Goal: Transaction & Acquisition: Purchase product/service

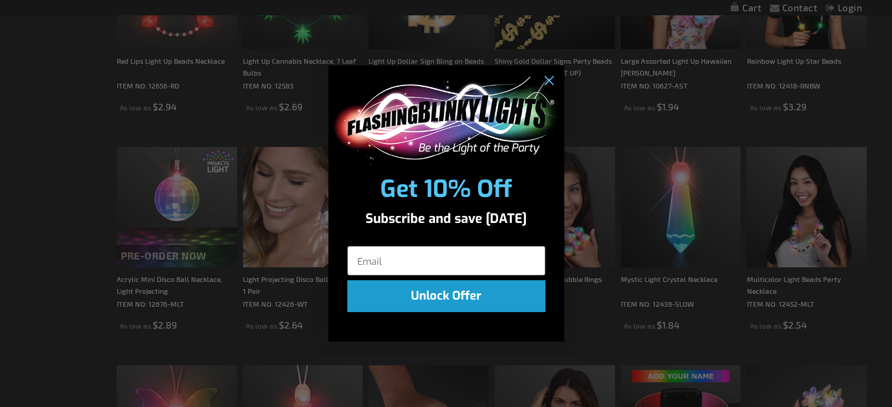
scroll to position [589, 0]
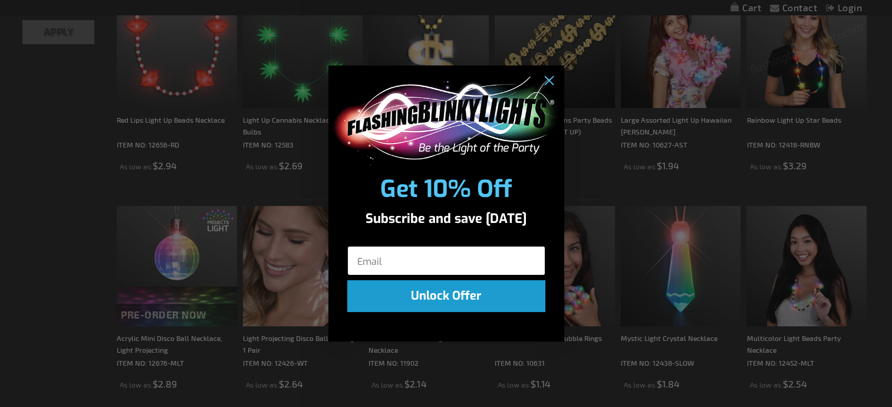
click at [434, 264] on input "Email" at bounding box center [446, 260] width 198 height 29
type input "ShellySkiUtah@yahoo.com"
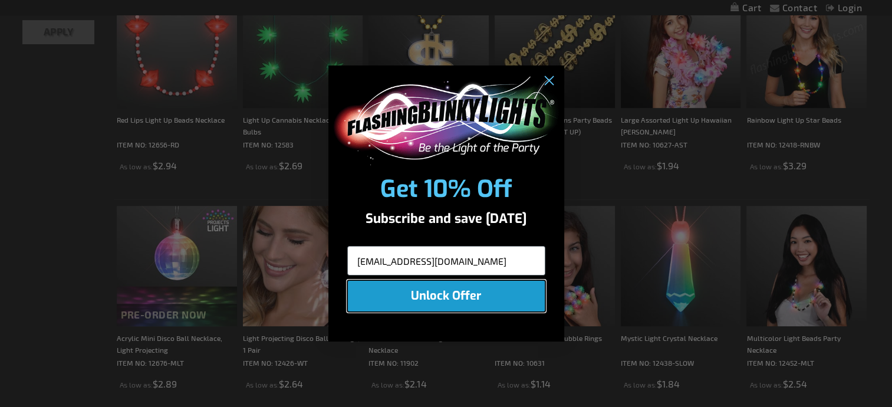
click at [446, 301] on button "Unlock Offer" at bounding box center [446, 296] width 198 height 32
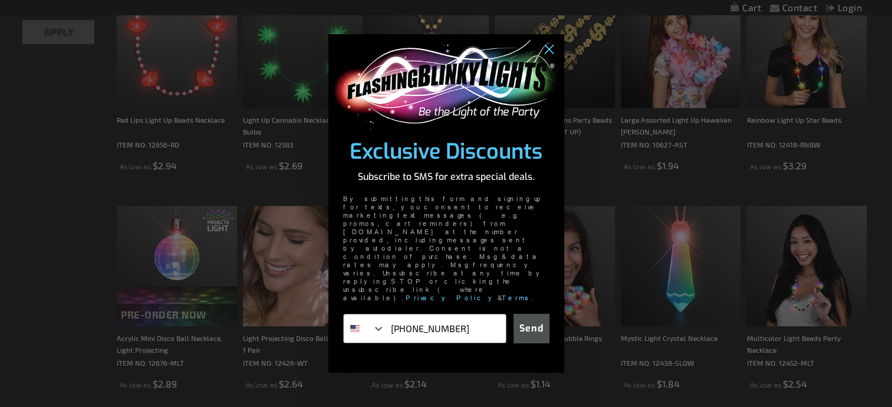
type input "949-500-8333"
click at [537, 314] on button "Send" at bounding box center [531, 328] width 36 height 29
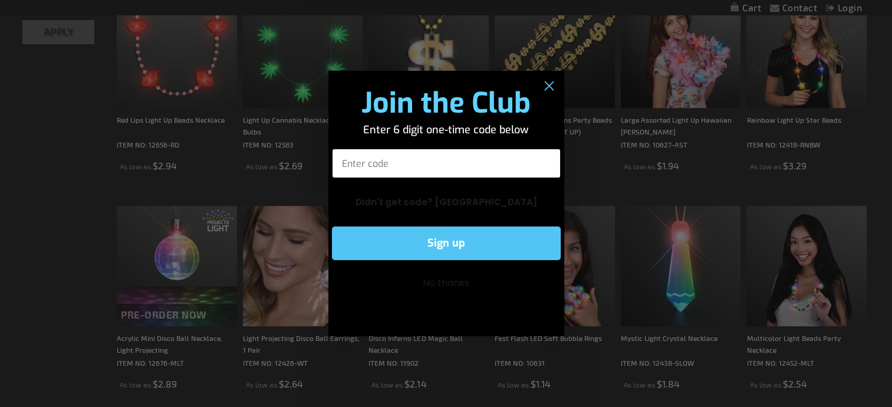
click at [424, 155] on input "Enter code" at bounding box center [446, 163] width 229 height 29
type input "555282"
click at [421, 249] on button "Sign up" at bounding box center [446, 243] width 229 height 34
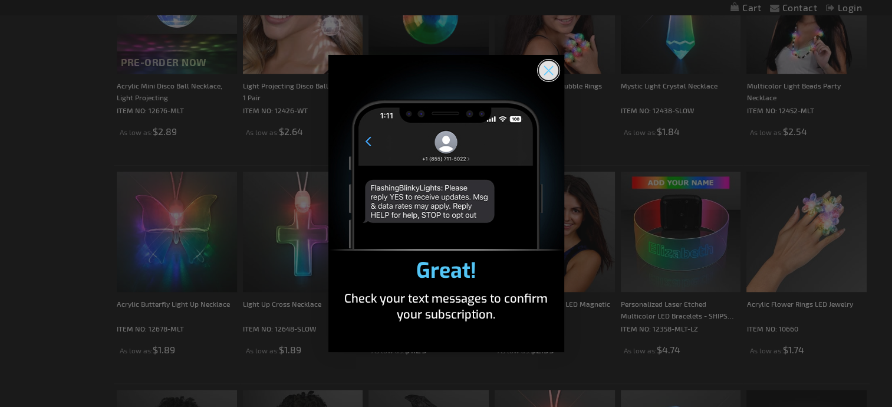
scroll to position [884, 0]
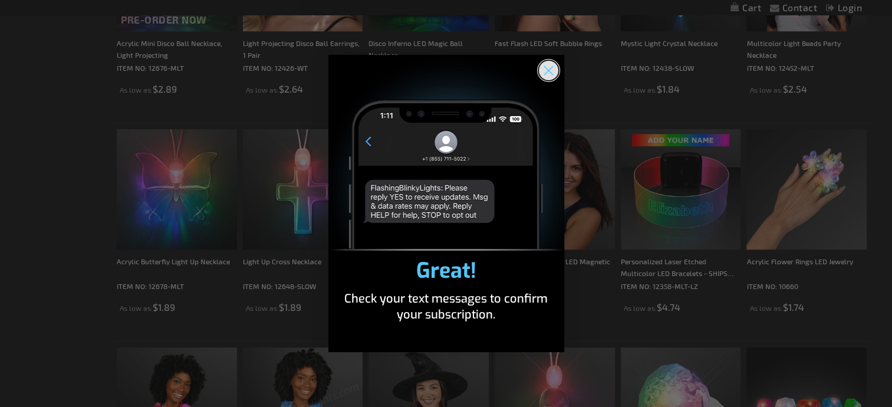
click at [549, 70] on icon "Close dialog" at bounding box center [548, 71] width 8 height 8
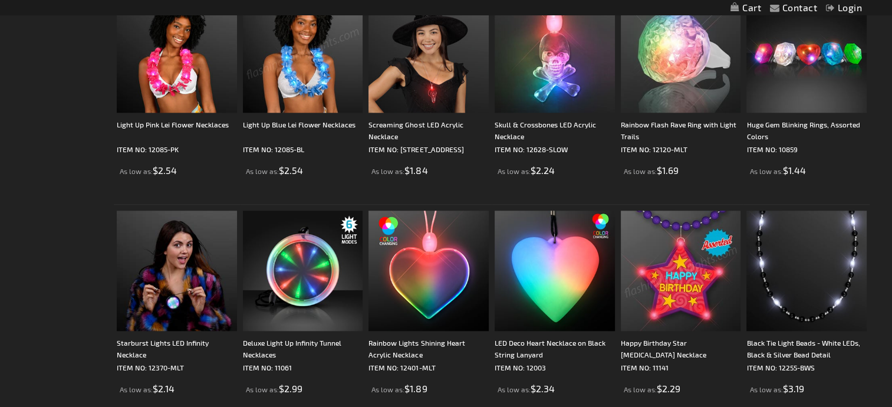
scroll to position [1297, 0]
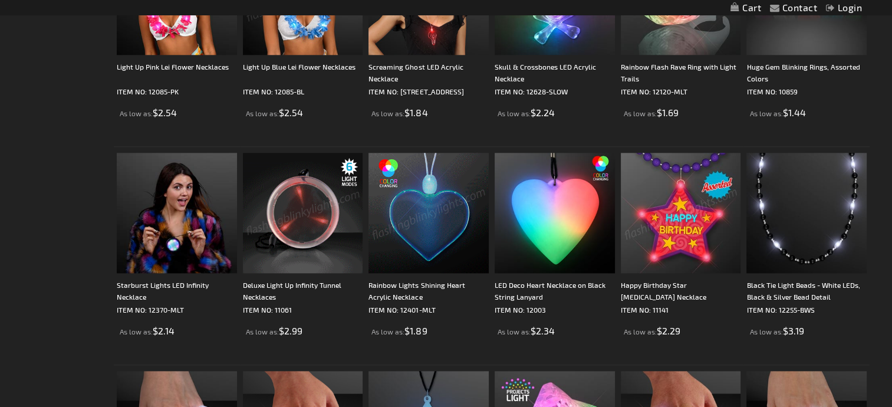
click at [328, 252] on img at bounding box center [303, 213] width 120 height 120
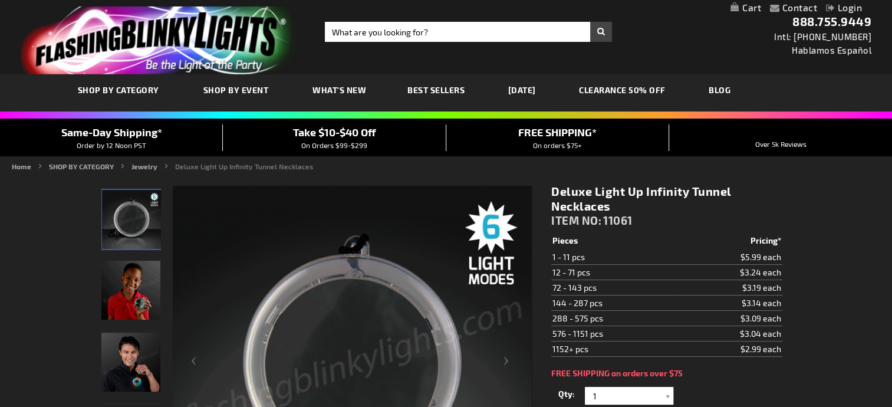
scroll to position [118, 0]
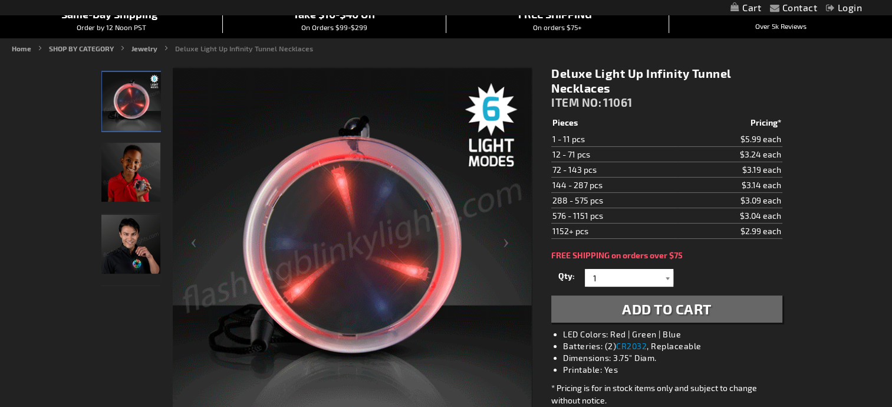
click at [668, 279] on div at bounding box center [667, 278] width 12 height 18
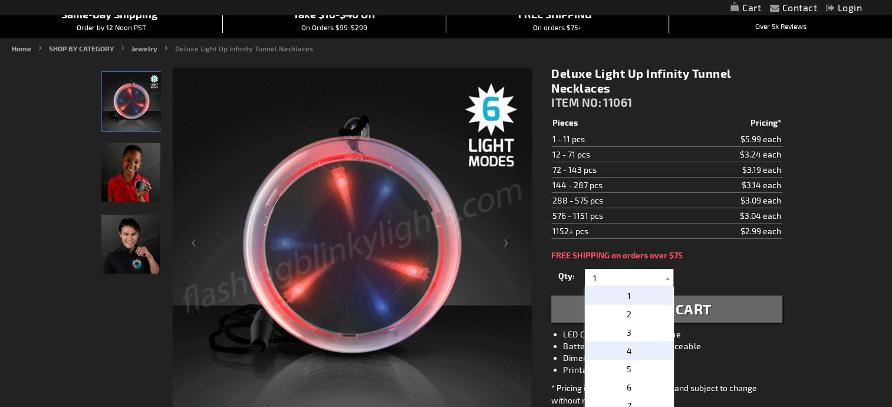
click at [617, 350] on p "4" at bounding box center [629, 350] width 88 height 18
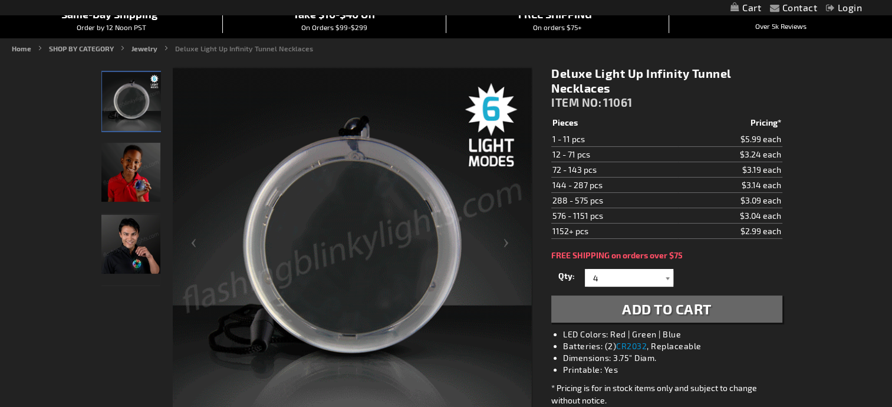
click at [667, 275] on div at bounding box center [667, 278] width 12 height 18
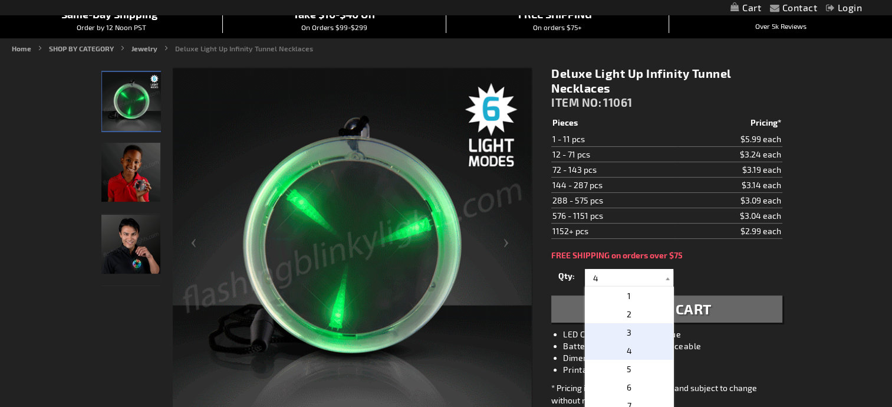
click at [627, 331] on span "3" at bounding box center [629, 332] width 5 height 10
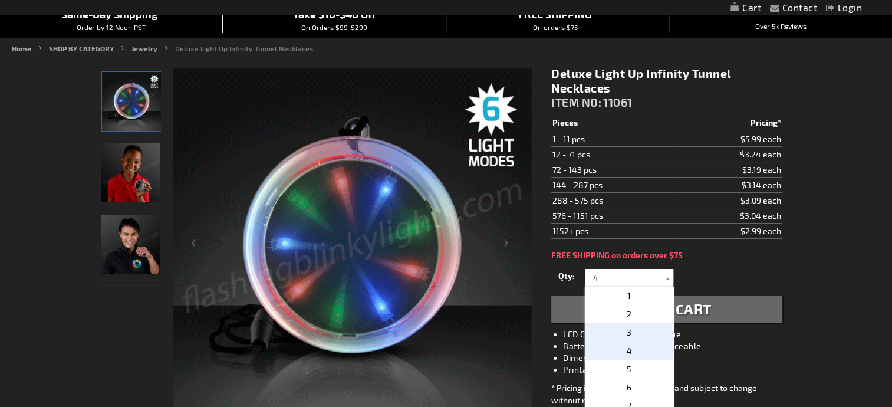
type input "3"
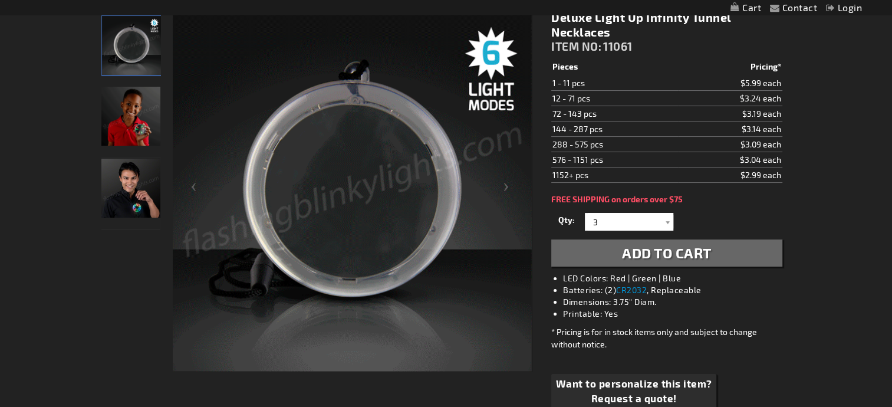
scroll to position [177, 0]
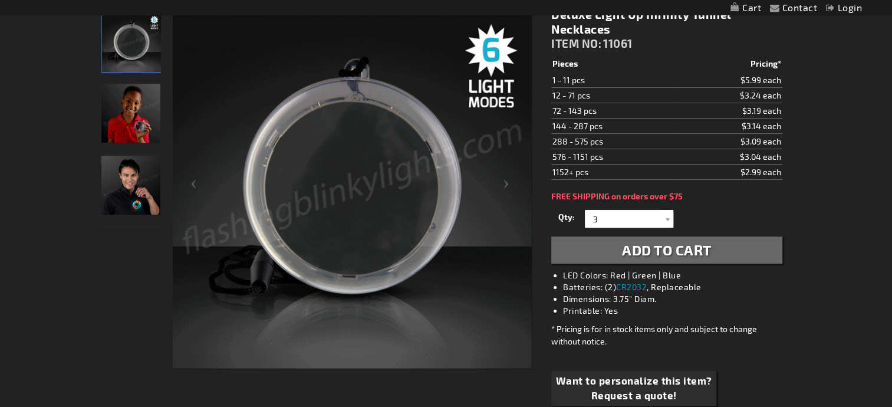
click at [726, 245] on button "Add to Cart" at bounding box center [666, 249] width 230 height 27
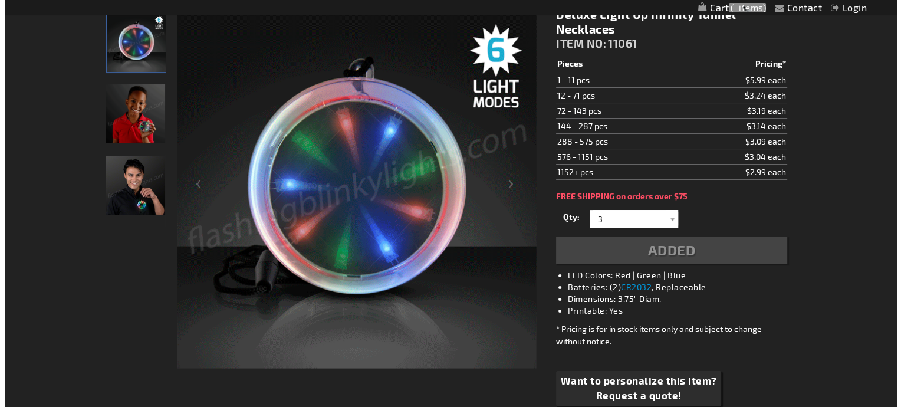
scroll to position [203, 0]
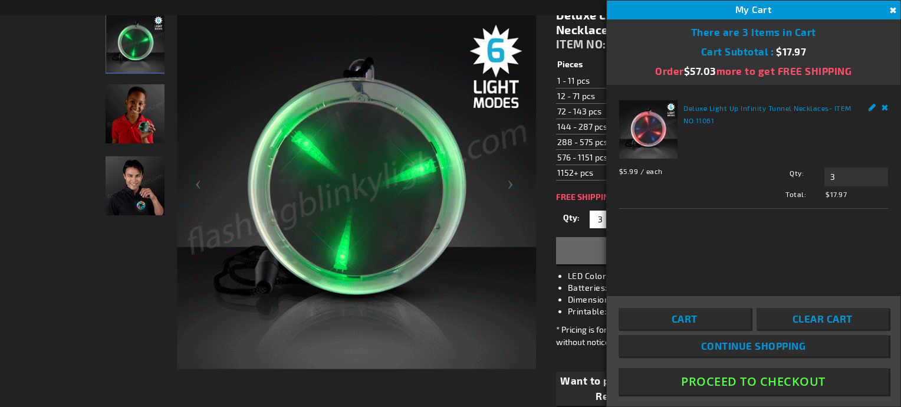
click at [724, 342] on span "Continue Shopping" at bounding box center [753, 346] width 105 height 12
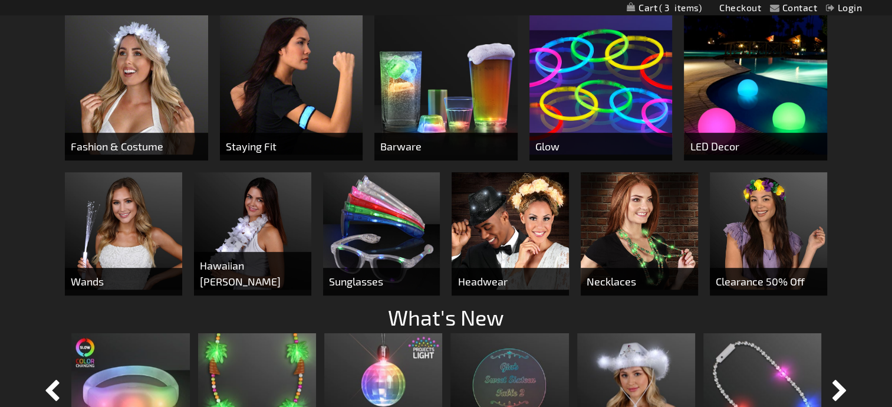
scroll to position [589, 0]
click at [757, 269] on span "Clearance 50% Off" at bounding box center [768, 281] width 117 height 28
click at [778, 287] on span "Clearance 50% Off" at bounding box center [768, 281] width 117 height 28
click at [775, 220] on img at bounding box center [768, 230] width 117 height 117
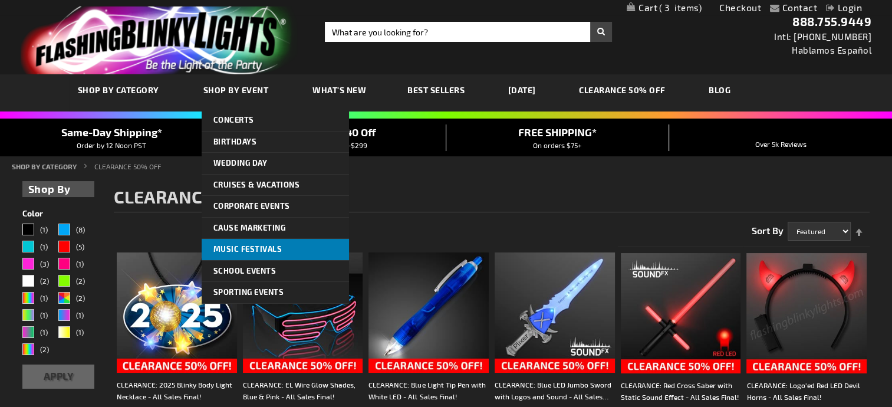
click at [264, 249] on span "Music Festivals" at bounding box center [247, 248] width 69 height 9
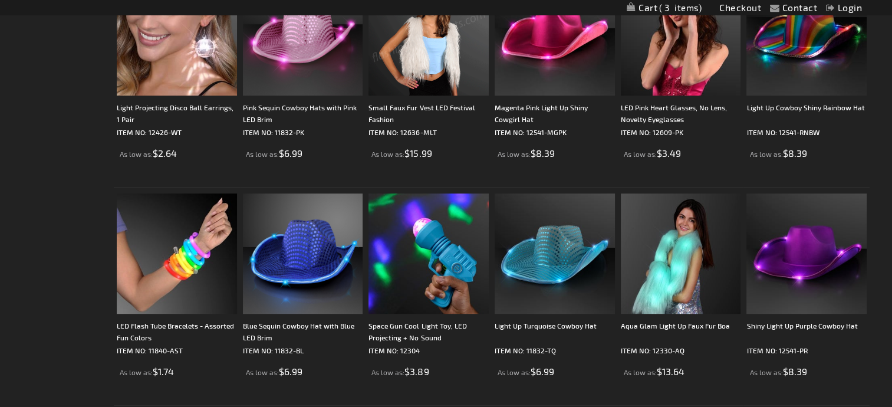
scroll to position [707, 0]
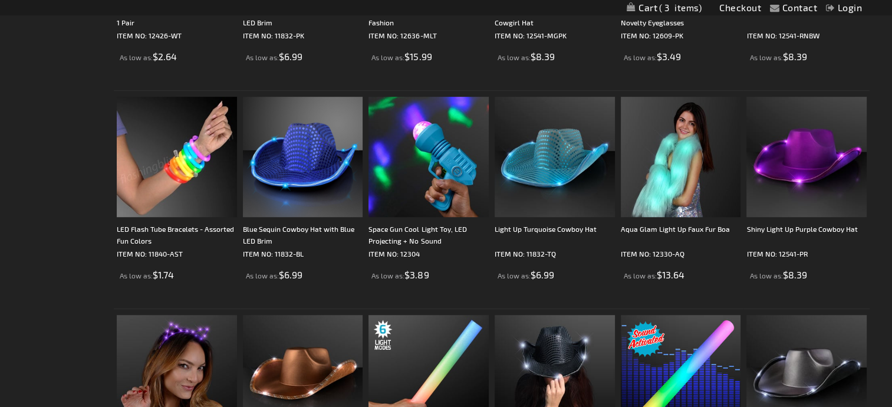
click at [179, 159] on img at bounding box center [177, 157] width 120 height 120
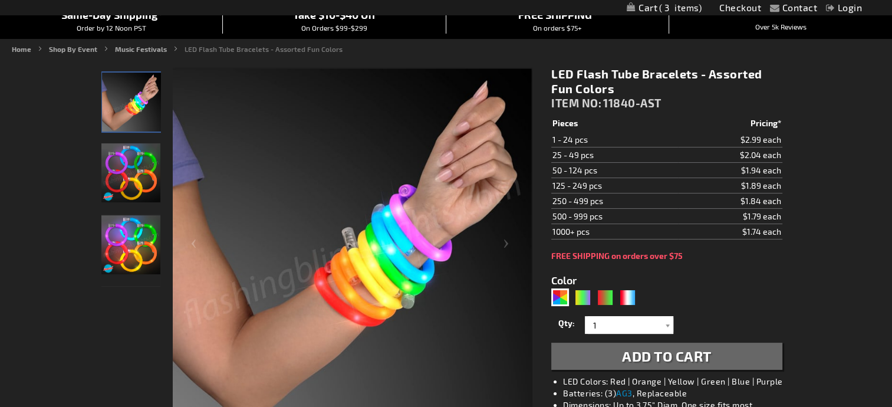
scroll to position [118, 0]
click at [140, 175] on img "LED Flash Tube Bracelets - Assorted Fun Colors" at bounding box center [130, 172] width 59 height 59
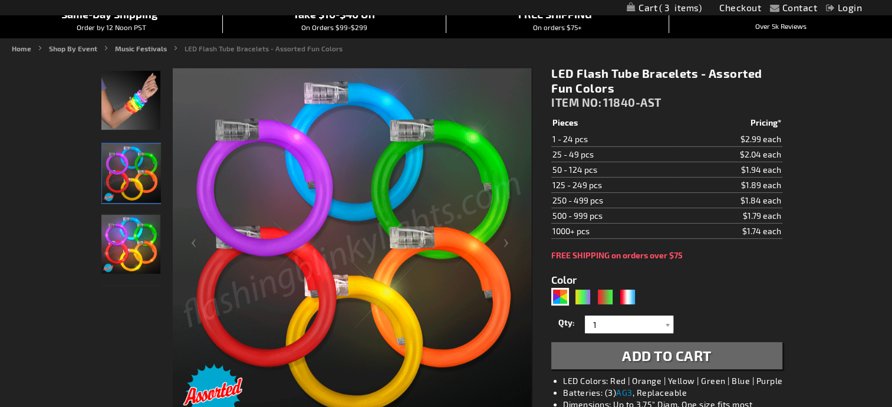
click at [144, 239] on img "LED Flash Tube Bracelets - Assorted Fun Colors" at bounding box center [130, 244] width 59 height 59
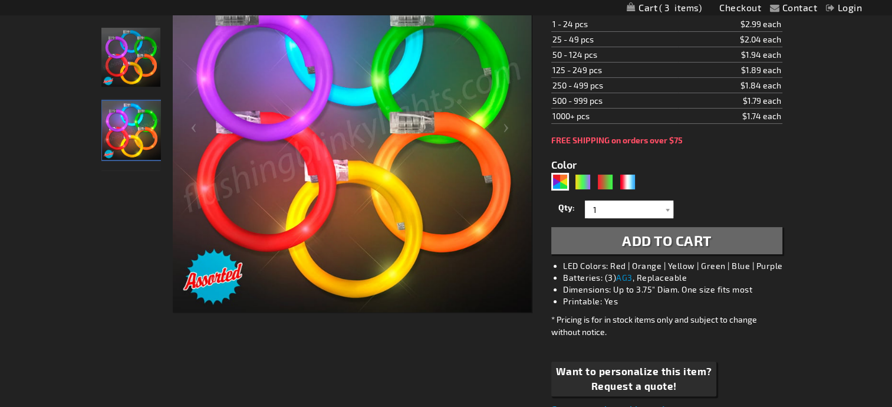
scroll to position [236, 0]
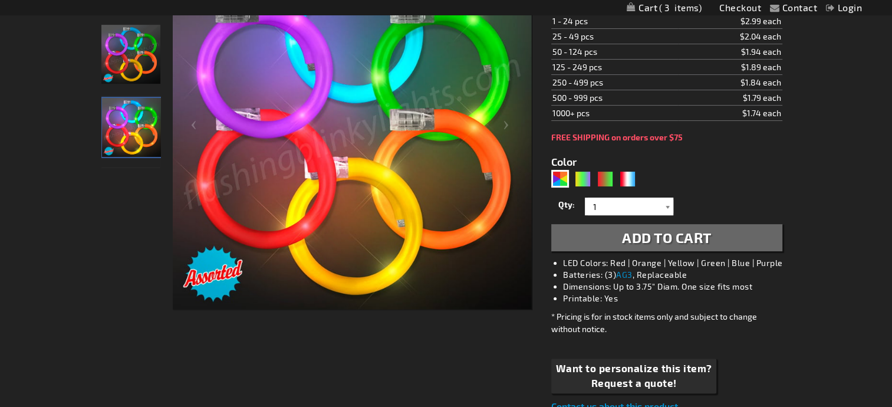
click at [667, 207] on div at bounding box center [667, 206] width 12 height 18
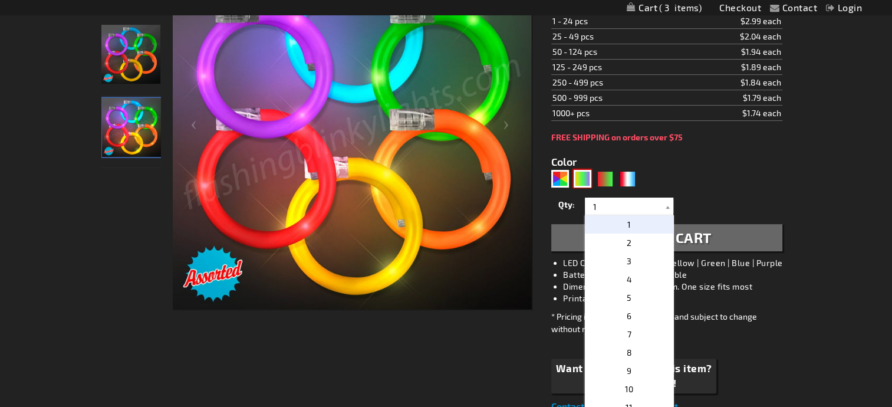
click at [582, 180] on div "PGG" at bounding box center [583, 179] width 18 height 18
type input "5638"
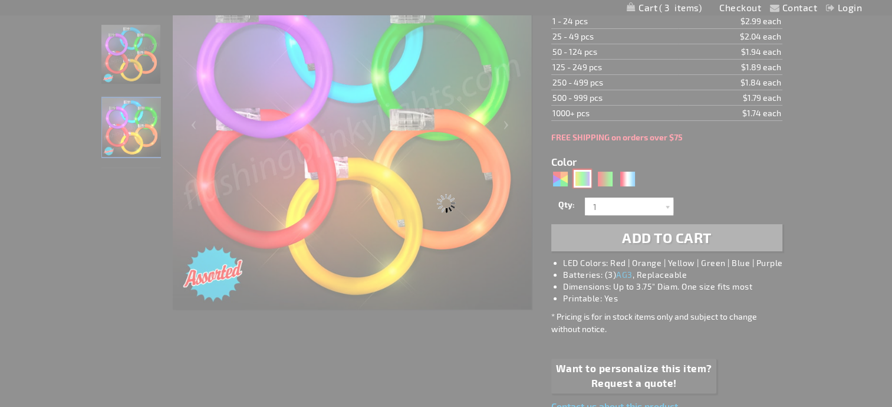
type input "11840-PGG"
type input "Customize - LED Mardi Gras Flash Bracelets, Assorted Purple, Green &amp; Gold -…"
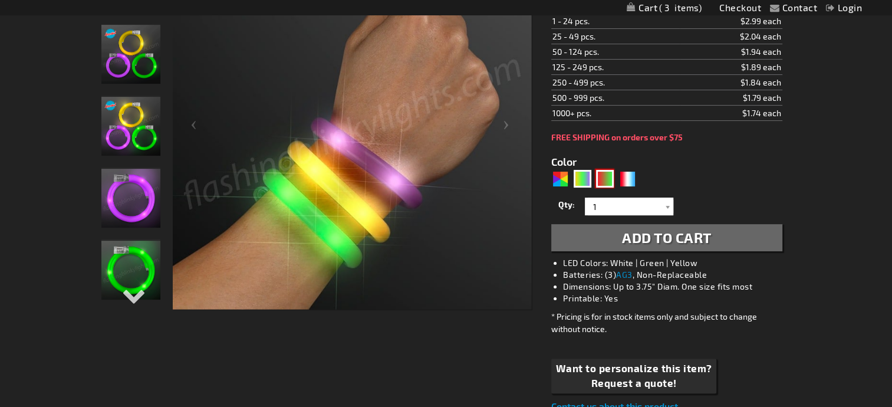
click at [604, 178] on div "RNG" at bounding box center [605, 179] width 18 height 18
type input "5642"
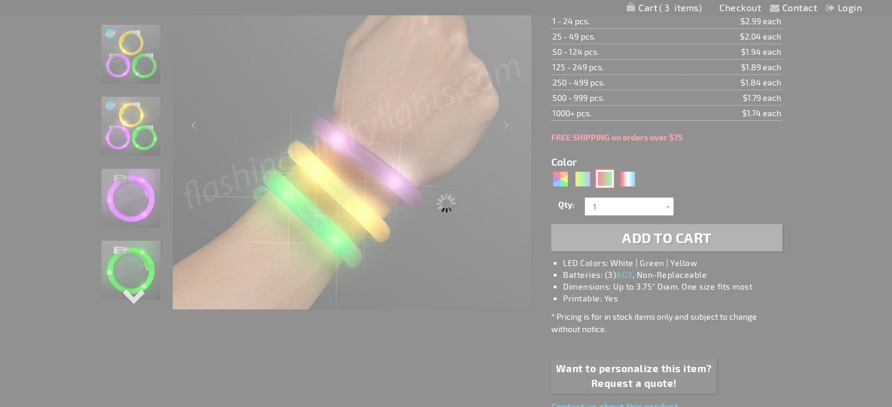
type input "11840-GNR"
type input "Customize - Flash Bracelet Light Up Christmas Assortment - ITEM NO: 11840-GNR"
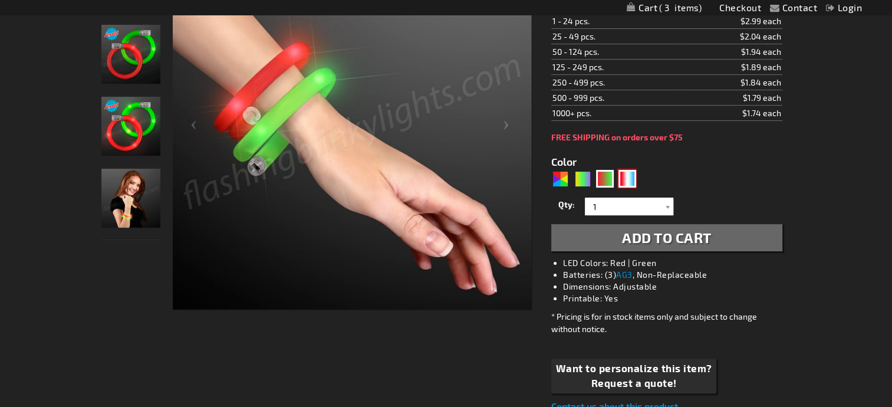
click at [632, 178] on div "RWB" at bounding box center [627, 179] width 18 height 18
type input "5643"
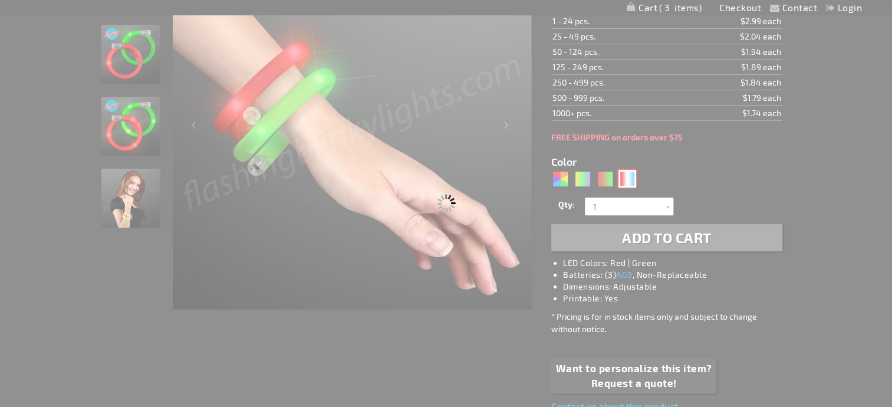
type input "11840-RWB"
type input "Customize - Flashing Tube Bracelets for 4th of July, Assorted Red, White &amp; …"
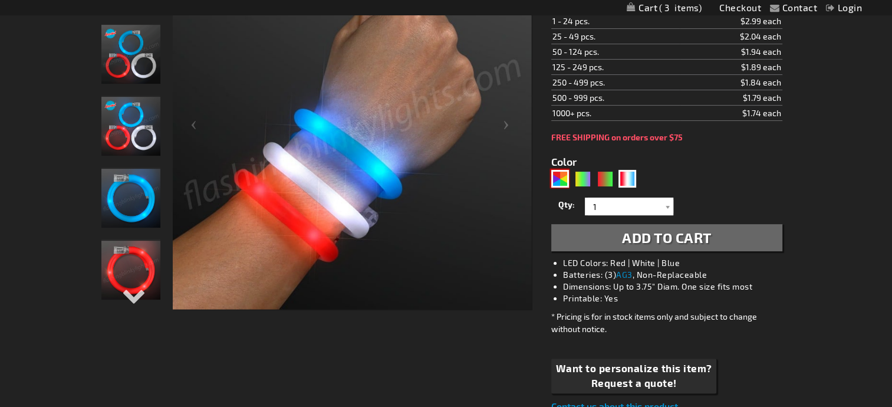
click at [562, 182] on div "AST" at bounding box center [560, 179] width 18 height 18
type input "5630"
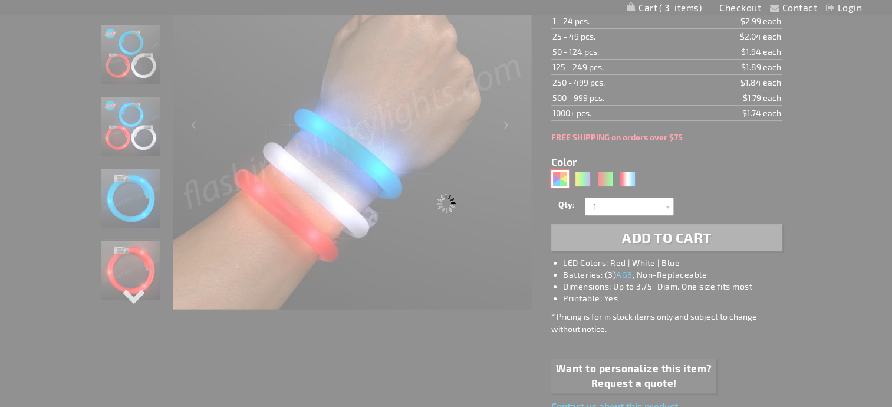
type input "11840-AST"
type input "Customize - LED Flash Tube Bracelets - Assorted Fun Colors - ITEM NO: 11840-AST"
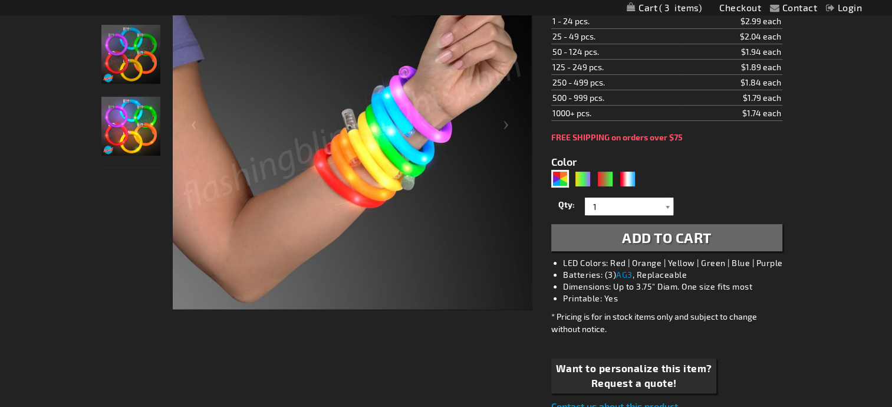
click at [667, 204] on div at bounding box center [667, 206] width 12 height 18
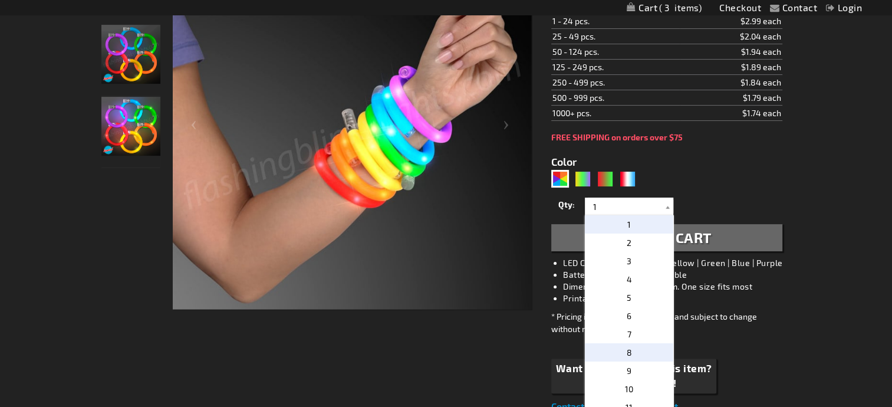
click at [632, 352] on p "8" at bounding box center [629, 352] width 88 height 18
type input "8"
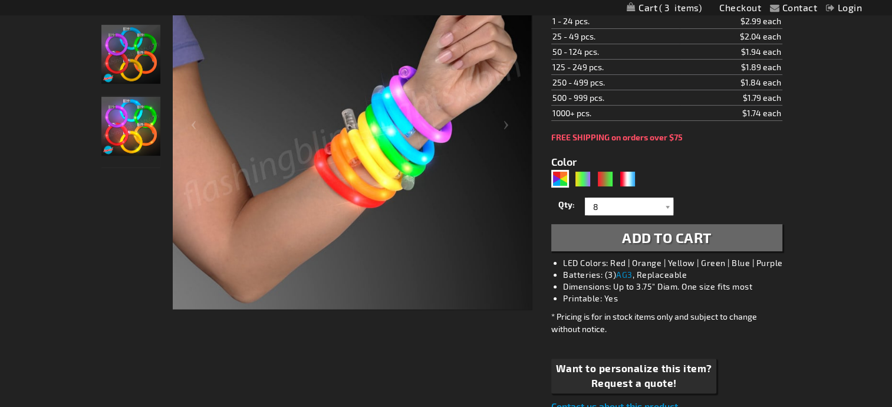
click at [699, 238] on span "Add to Cart" at bounding box center [667, 237] width 90 height 17
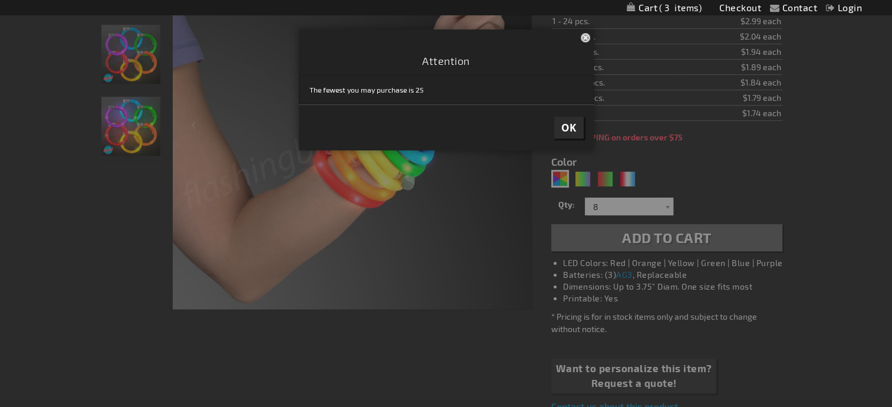
click at [566, 130] on span "OK" at bounding box center [568, 128] width 15 height 14
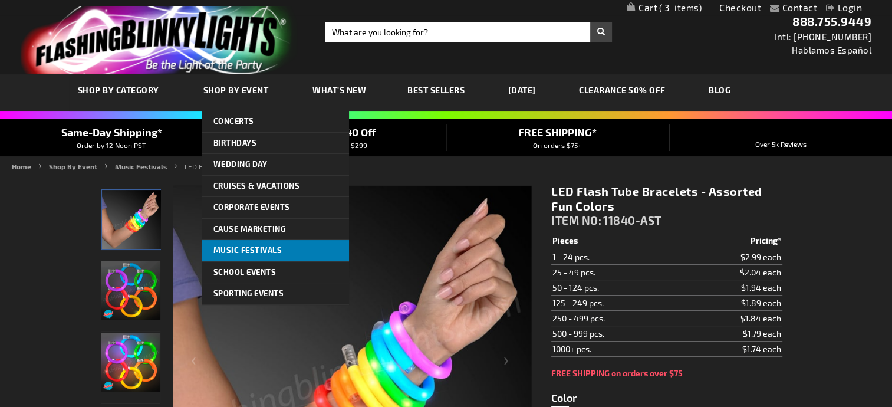
click at [249, 253] on span "Music Festivals" at bounding box center [247, 249] width 69 height 9
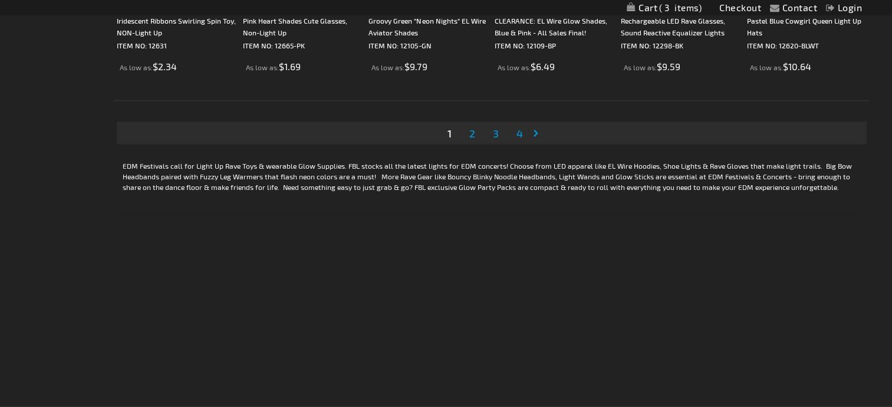
scroll to position [2240, 0]
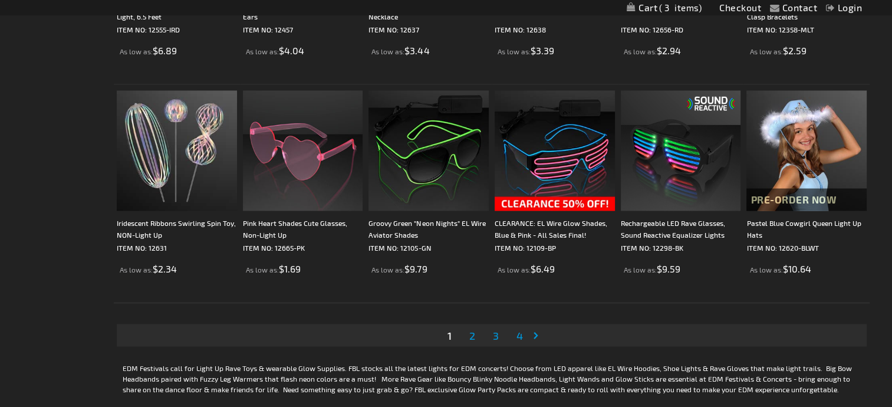
click at [474, 340] on span "2" at bounding box center [472, 335] width 6 height 13
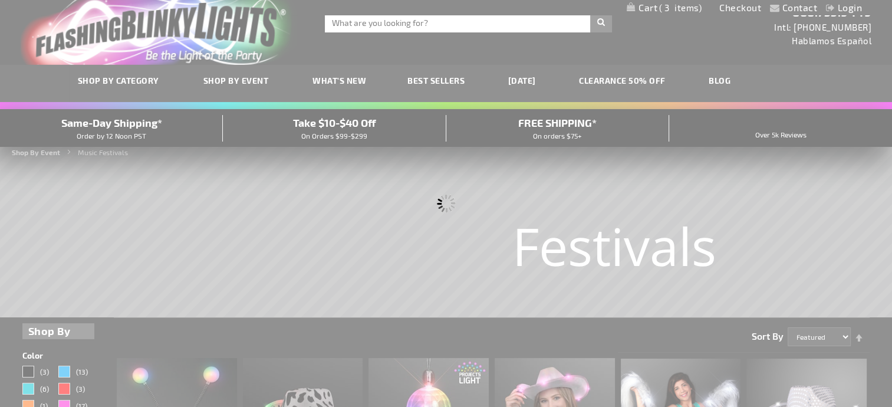
scroll to position [0, 0]
